Goal: Task Accomplishment & Management: Manage account settings

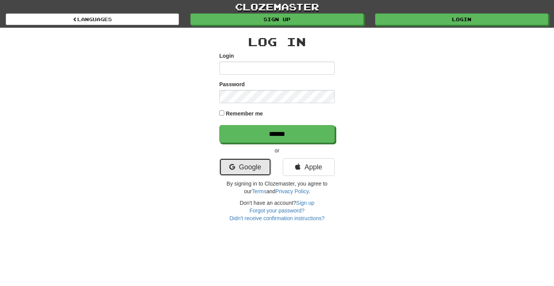
click at [232, 171] on link "Google" at bounding box center [245, 167] width 52 height 18
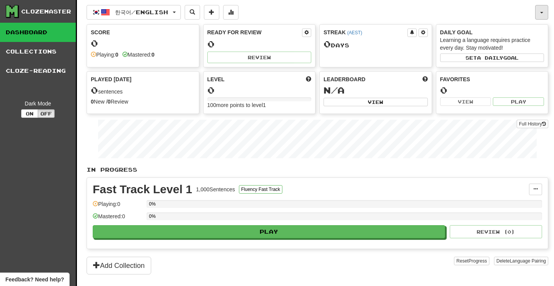
click at [541, 13] on span "button" at bounding box center [541, 13] width 3 height 2
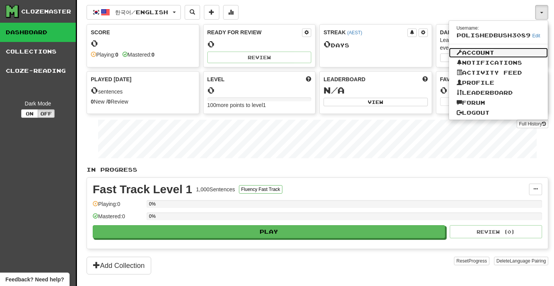
click at [493, 55] on link "Account" at bounding box center [498, 53] width 99 height 10
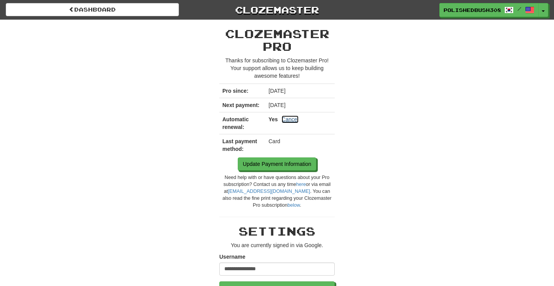
click at [293, 120] on link "Cancel" at bounding box center [290, 119] width 17 height 8
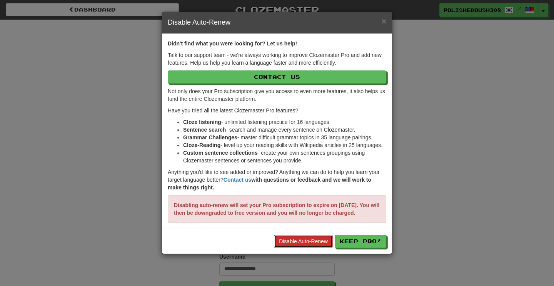
click at [311, 247] on link "Disable Auto-Renew" at bounding box center [303, 241] width 59 height 13
